Goal: Check status

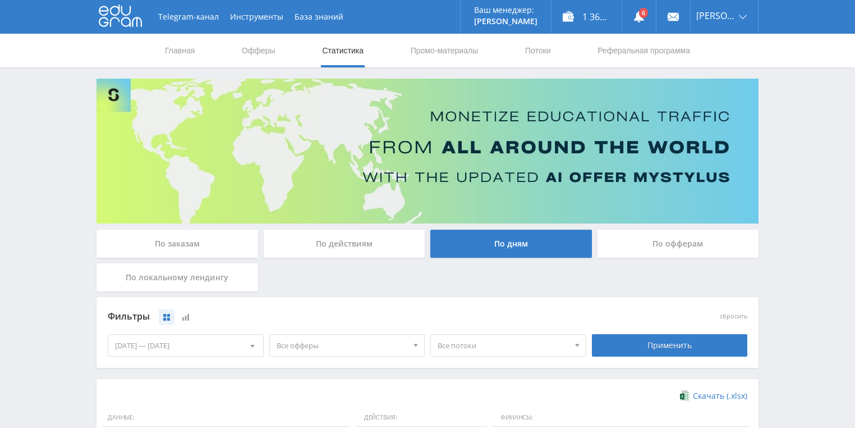
scroll to position [224, 0]
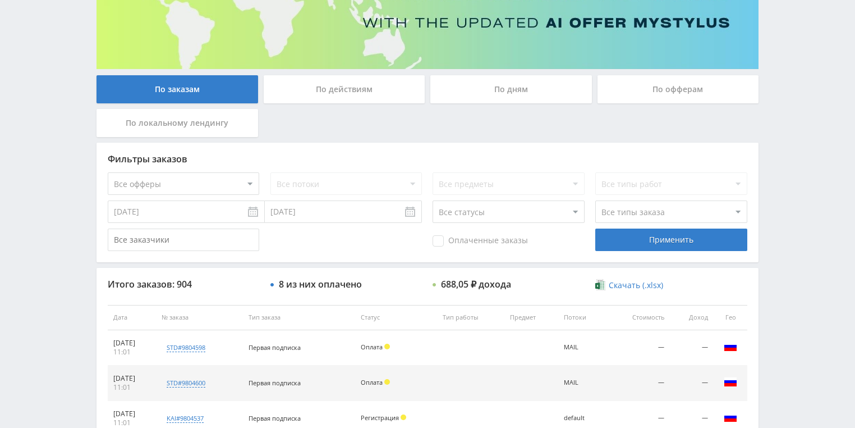
scroll to position [269, 0]
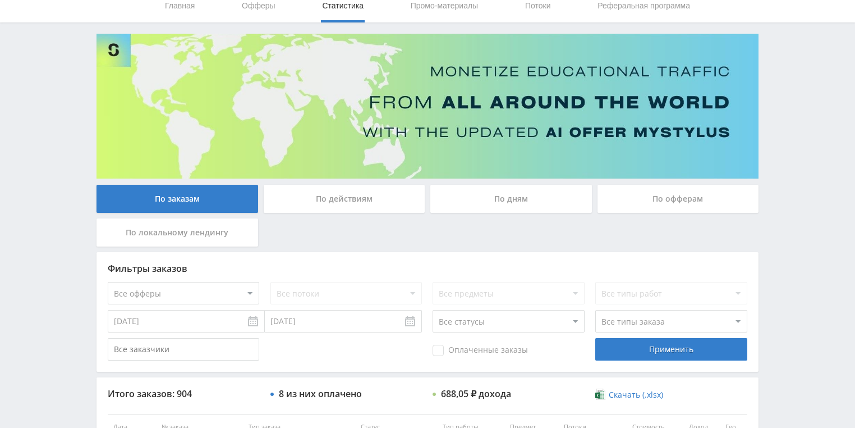
click at [355, 191] on div "По действиям" at bounding box center [345, 199] width 162 height 28
click at [0, 0] on input "По действиям" at bounding box center [0, 0] width 0 height 0
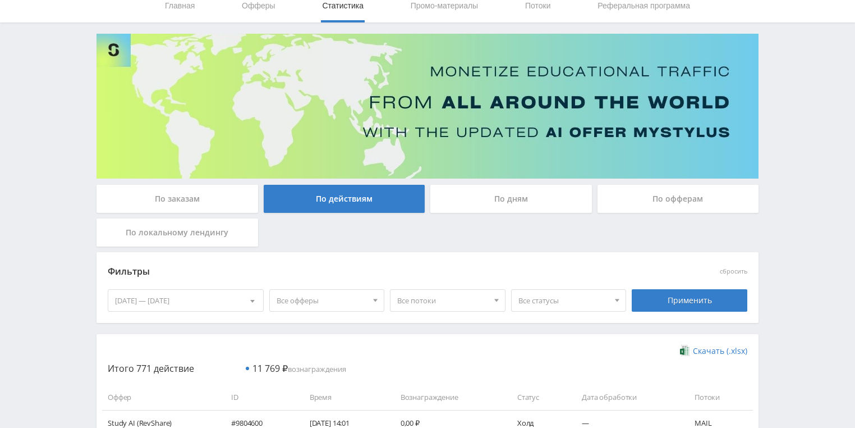
click at [499, 204] on div "По дням" at bounding box center [511, 199] width 162 height 28
click at [0, 0] on input "По дням" at bounding box center [0, 0] width 0 height 0
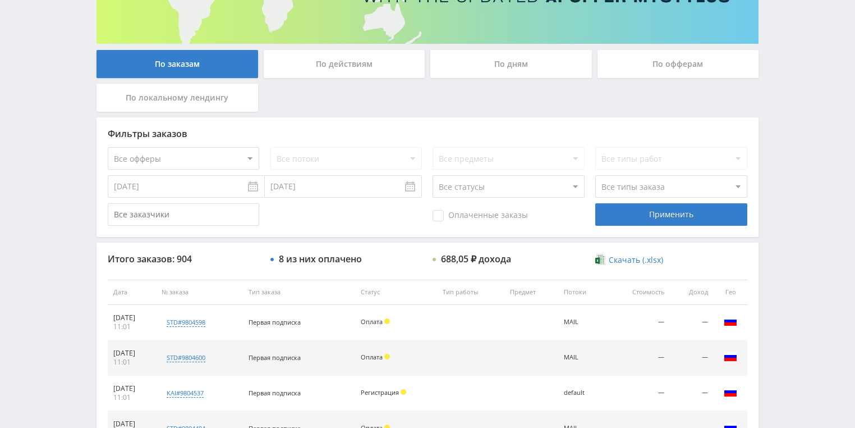
click at [352, 66] on div "По действиям" at bounding box center [345, 64] width 162 height 28
click at [0, 0] on input "По действиям" at bounding box center [0, 0] width 0 height 0
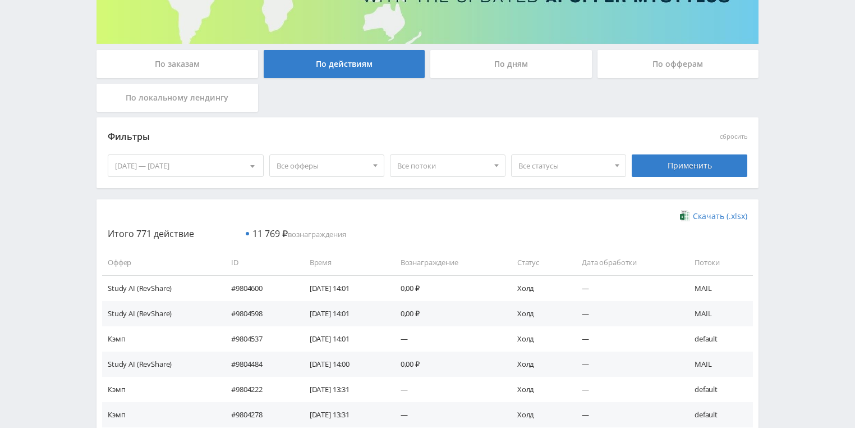
click at [471, 63] on div "По дням" at bounding box center [511, 64] width 162 height 28
click at [0, 0] on input "По дням" at bounding box center [0, 0] width 0 height 0
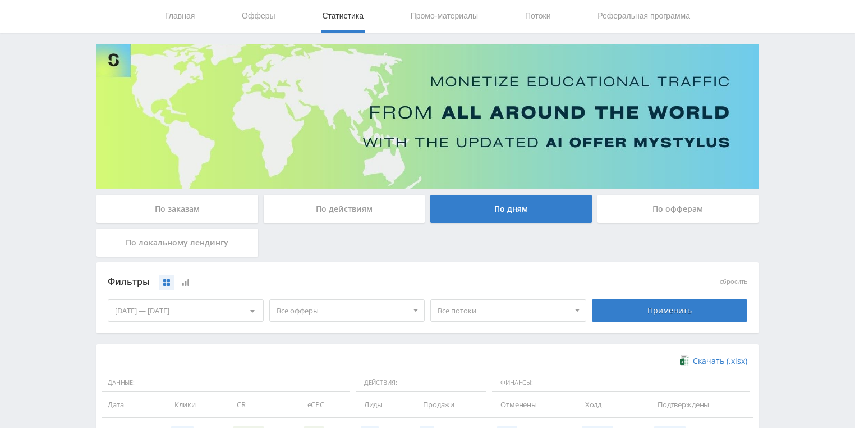
scroll to position [306, 0]
